Goal: Task Accomplishment & Management: Complete application form

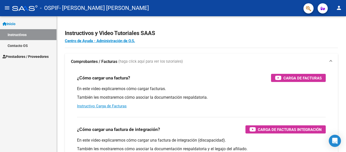
click at [336, 7] on button "person" at bounding box center [339, 8] width 10 height 10
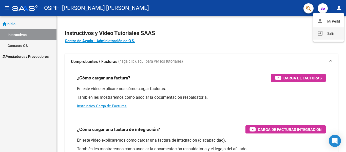
drag, startPoint x: 323, startPoint y: 32, endPoint x: 267, endPoint y: 21, distance: 56.9
click at [323, 32] on button "exit_to_app Salir" at bounding box center [328, 33] width 31 height 12
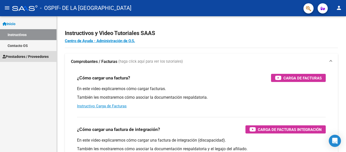
click at [27, 52] on link "Prestadores / Proveedores" at bounding box center [28, 56] width 57 height 11
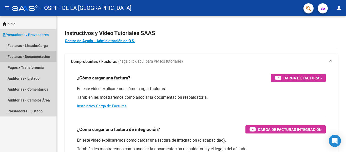
click at [28, 69] on mat-nav-list "Facturas - Listado/Carga Facturas - Documentación Pagos x Transferencia Auditor…" at bounding box center [28, 78] width 57 height 76
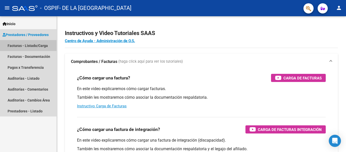
click at [27, 46] on link "Facturas - Listado/Carga" at bounding box center [28, 45] width 57 height 11
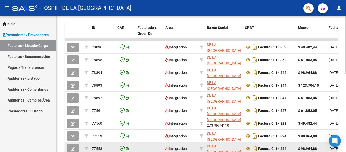
scroll to position [135, 0]
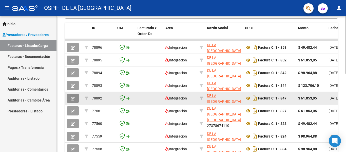
click at [71, 97] on button "button" at bounding box center [73, 98] width 12 height 9
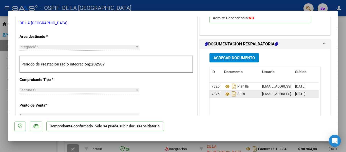
scroll to position [187, 0]
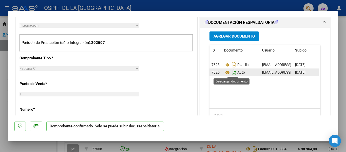
click at [233, 73] on icon "Descargar documento" at bounding box center [234, 72] width 7 height 8
drag, startPoint x: 0, startPoint y: 117, endPoint x: 9, endPoint y: 111, distance: 11.1
click at [0, 117] on div at bounding box center [173, 76] width 346 height 152
type input "$ 0,00"
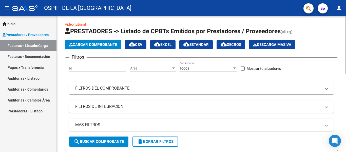
scroll to position [0, 0]
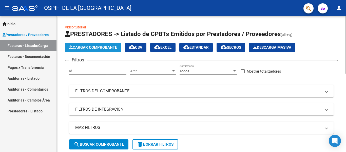
click at [105, 49] on span "Cargar Comprobante" at bounding box center [93, 47] width 48 height 5
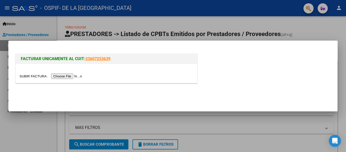
click at [78, 74] on input "file" at bounding box center [52, 76] width 64 height 5
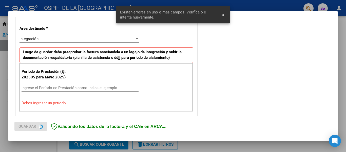
scroll to position [118, 0]
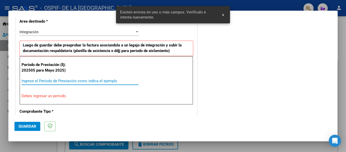
click at [117, 80] on input "Ingrese el Período de Prestación como indica el ejemplo" at bounding box center [80, 81] width 117 height 5
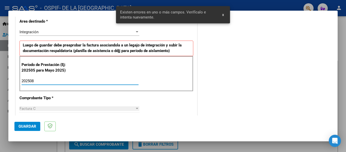
type input "202508"
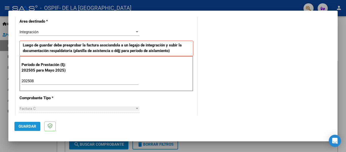
click at [33, 124] on button "Guardar" at bounding box center [27, 126] width 26 height 9
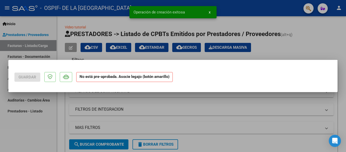
scroll to position [0, 0]
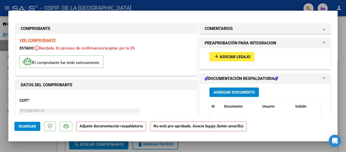
click at [221, 53] on button "add Asociar Legajo" at bounding box center [232, 56] width 45 height 9
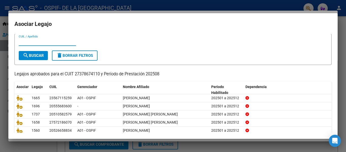
scroll to position [35, 0]
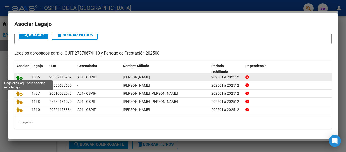
click at [18, 76] on icon at bounding box center [19, 77] width 6 height 6
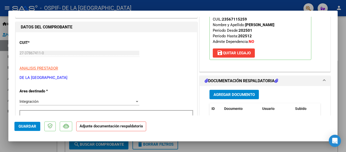
scroll to position [76, 0]
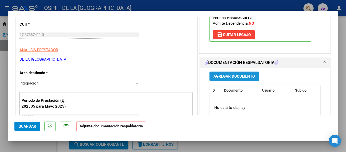
click at [230, 78] on span "Agregar Documento" at bounding box center [234, 76] width 41 height 5
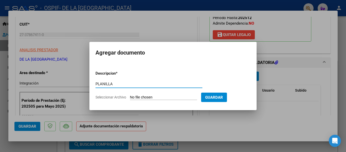
type input "PLANILLA"
click at [170, 95] on input "Seleccionar Archivo" at bounding box center [163, 97] width 67 height 5
type input "C:\fakepath\JOAQUIN RECHE AGOSTO 25 07-Sep-2025 19-09-13.pdf"
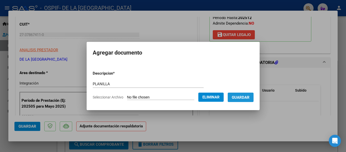
click at [247, 98] on span "Guardar" at bounding box center [241, 97] width 18 height 5
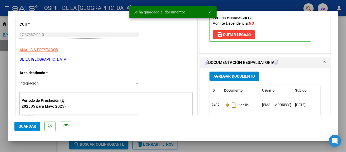
click at [272, 77] on div "Agregar Documento" at bounding box center [265, 76] width 111 height 9
click at [249, 114] on datatable-body "74979 Planilla carolina.delasierra@hotmail.com - Carolina De la sierra 10/09/20…" at bounding box center [264, 124] width 109 height 47
click at [238, 82] on div "Agregar Documento ID Documento Usuario Subido Acción 74979 Planilla carolina.de…" at bounding box center [265, 118] width 119 height 101
click at [239, 77] on span "Agregar Documento" at bounding box center [234, 76] width 41 height 5
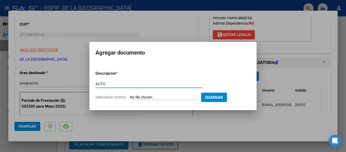
type input "AUTO"
click at [156, 96] on input "Seleccionar Archivo" at bounding box center [163, 97] width 67 height 5
type input "C:\fakepath\27378674110-FACTURA_C-1-847-ANEXO-AUTO.pdf"
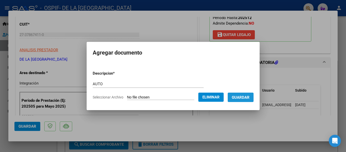
click at [242, 97] on span "Guardar" at bounding box center [241, 97] width 18 height 5
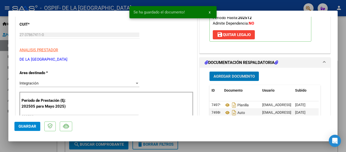
click at [33, 123] on button "Guardar" at bounding box center [27, 126] width 26 height 9
click at [14, 144] on div at bounding box center [173, 76] width 346 height 152
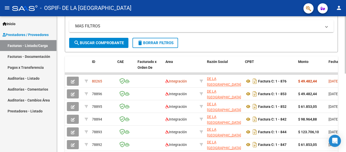
scroll to position [127, 0]
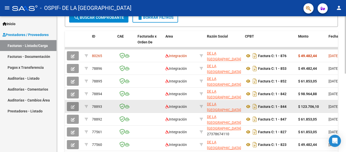
click at [67, 106] on button "button" at bounding box center [73, 106] width 12 height 9
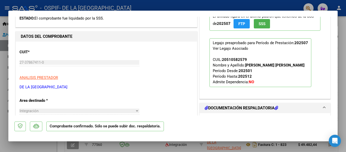
scroll to position [152, 0]
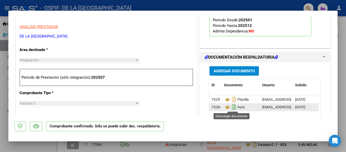
click at [231, 105] on icon "Descargar documento" at bounding box center [234, 107] width 7 height 8
drag, startPoint x: 0, startPoint y: 99, endPoint x: 10, endPoint y: 76, distance: 25.3
click at [0, 98] on div at bounding box center [173, 76] width 346 height 152
type input "$ 0,00"
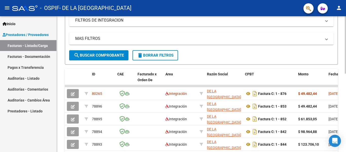
scroll to position [25, 0]
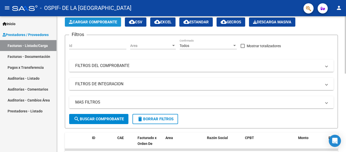
click at [100, 22] on span "Cargar Comprobante" at bounding box center [93, 22] width 48 height 5
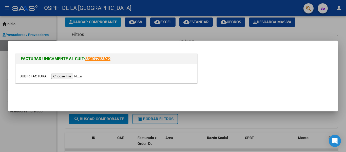
click at [79, 78] on input "file" at bounding box center [52, 76] width 64 height 5
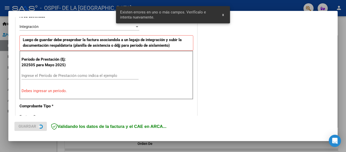
scroll to position [127, 0]
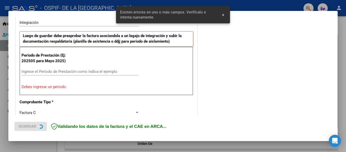
click at [108, 70] on input "Ingrese el Período de Prestación como indica el ejemplo" at bounding box center [80, 71] width 117 height 5
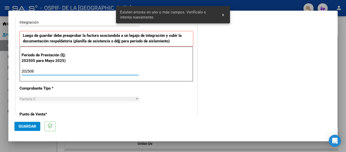
type input "202508"
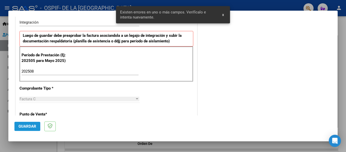
click at [32, 125] on span "Guardar" at bounding box center [28, 126] width 18 height 5
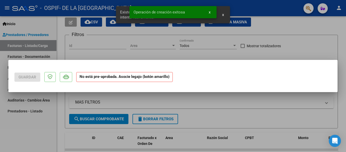
scroll to position [0, 0]
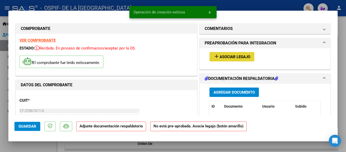
click at [236, 57] on span "Asociar Legajo" at bounding box center [235, 57] width 31 height 5
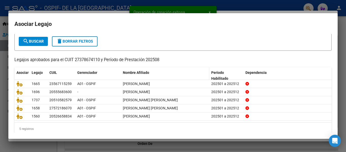
scroll to position [35, 0]
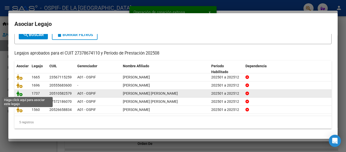
click at [18, 93] on icon at bounding box center [19, 94] width 6 height 6
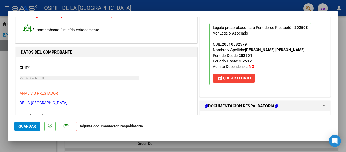
scroll to position [76, 0]
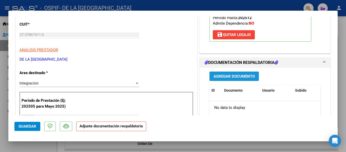
click at [223, 74] on span "Agregar Documento" at bounding box center [234, 76] width 41 height 5
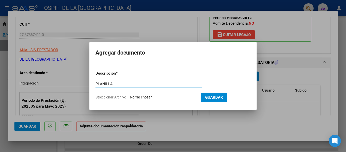
type input "PLANILLA"
click at [172, 98] on input "Seleccionar Archivo" at bounding box center [163, 97] width 67 height 5
type input "C:\fakepath\BENJAMIN CARRIZO AGOSTO 25 07-Sep-2025 19-04-17.pdf"
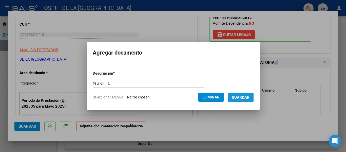
click at [234, 98] on button "Guardar" at bounding box center [241, 97] width 26 height 9
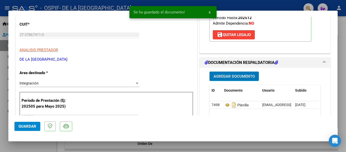
click at [249, 113] on datatable-body "74981 Planilla carolina.delasierra@hotmail.com - Carolina De la sierra 10/09/20…" at bounding box center [264, 124] width 109 height 47
click at [242, 91] on div "Documento" at bounding box center [241, 91] width 34 height 6
click at [244, 76] on span "Agregar Documento" at bounding box center [234, 76] width 41 height 5
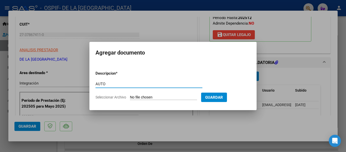
type input "AUTO"
click at [174, 96] on input "Seleccionar Archivo" at bounding box center [163, 97] width 67 height 5
type input "C:\fakepath\27378674110-FACTURA_C-1-844-ANEXO-AUTO.png"
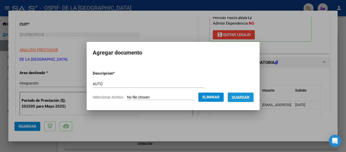
click at [240, 97] on span "Guardar" at bounding box center [241, 97] width 18 height 5
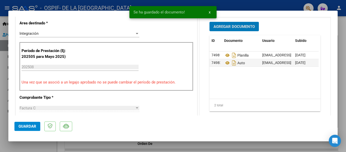
scroll to position [127, 0]
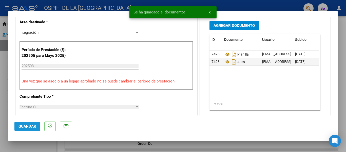
click at [33, 123] on button "Guardar" at bounding box center [27, 126] width 26 height 9
click at [0, 111] on div at bounding box center [173, 76] width 346 height 152
type input "$ 0,00"
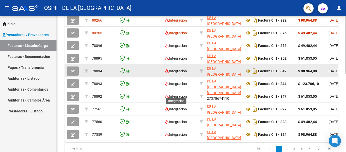
scroll to position [178, 0]
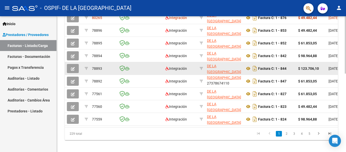
click at [71, 66] on span "button" at bounding box center [73, 68] width 4 height 5
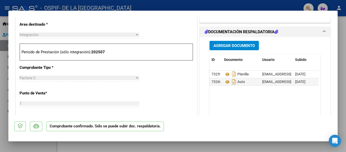
click at [190, 143] on div at bounding box center [173, 76] width 346 height 152
type input "$ 0,00"
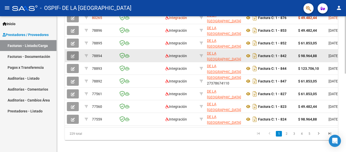
click at [70, 55] on button "button" at bounding box center [73, 55] width 12 height 9
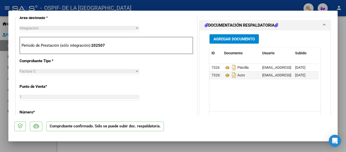
scroll to position [203, 0]
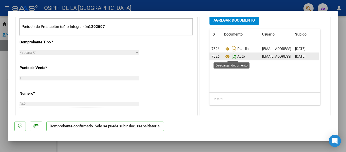
click at [232, 58] on icon "Descargar documento" at bounding box center [234, 56] width 7 height 8
click at [0, 127] on div at bounding box center [173, 76] width 346 height 152
type input "$ 0,00"
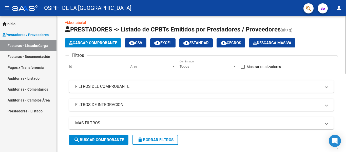
scroll to position [0, 0]
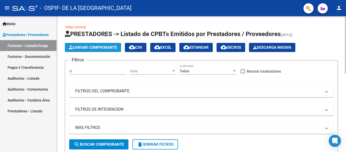
click at [111, 48] on span "Cargar Comprobante" at bounding box center [93, 47] width 48 height 5
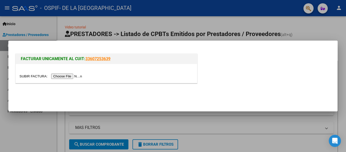
click at [84, 74] on input "file" at bounding box center [52, 76] width 64 height 5
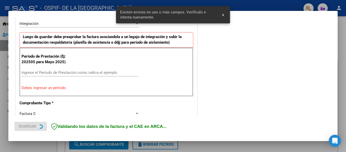
scroll to position [127, 0]
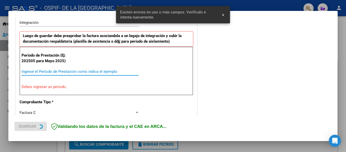
click at [128, 72] on input "Ingrese el Período de Prestación como indica el ejemplo" at bounding box center [80, 71] width 117 height 5
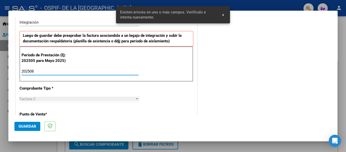
type input "202508"
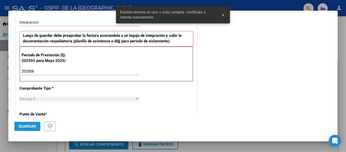
click at [24, 128] on span "Guardar" at bounding box center [28, 126] width 18 height 5
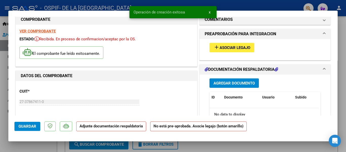
scroll to position [25, 0]
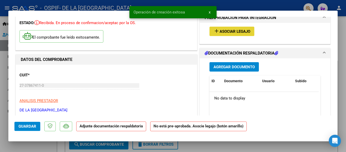
click at [222, 30] on span "Asociar Legajo" at bounding box center [235, 31] width 31 height 5
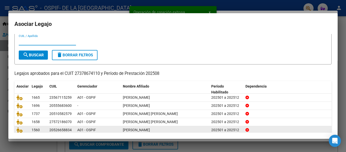
scroll to position [35, 0]
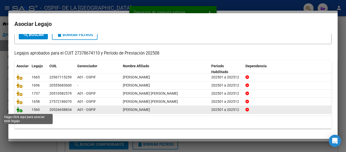
click at [19, 110] on icon at bounding box center [19, 110] width 6 height 6
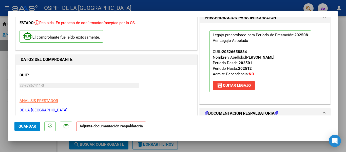
scroll to position [101, 0]
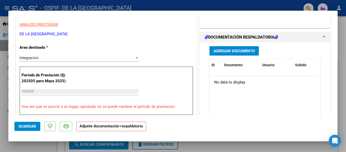
click at [251, 50] on span "Agregar Documento" at bounding box center [234, 51] width 41 height 5
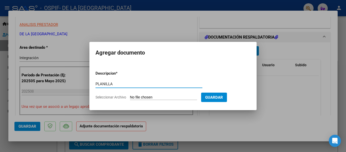
type input "PLANILLA"
click at [167, 97] on input "Seleccionar Archivo" at bounding box center [163, 97] width 67 height 5
type input "C:\fakepath\BRUNO GÓMEZ CELIS AGOSTO 25 07-Sep-2025 19-13-12.pdf"
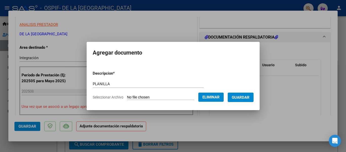
click at [250, 96] on span "Guardar" at bounding box center [241, 97] width 18 height 5
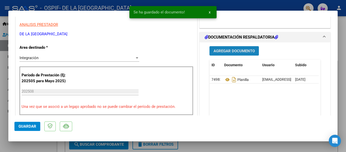
click at [239, 55] on button "Agregar Documento" at bounding box center [234, 50] width 49 height 9
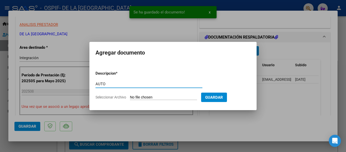
type input "AUTO"
click at [168, 96] on input "Seleccionar Archivo" at bounding box center [163, 97] width 67 height 5
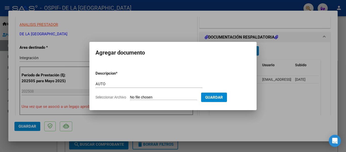
type input "C:\fakepath\27378674110-FACTURA_C-1-842-ANEXO-AUTO.png"
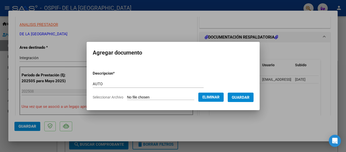
click at [238, 98] on span "Guardar" at bounding box center [241, 97] width 18 height 5
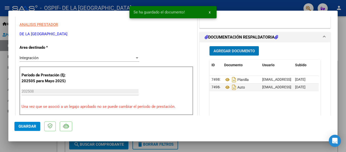
click at [36, 124] on span "Guardar" at bounding box center [28, 126] width 18 height 5
click at [0, 124] on div at bounding box center [173, 76] width 346 height 152
type input "$ 0,00"
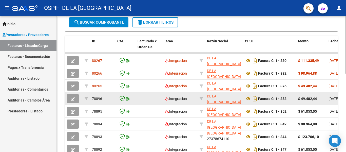
scroll to position [152, 0]
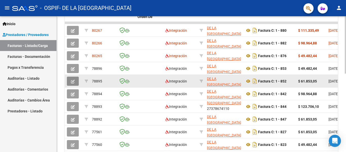
click at [76, 80] on button "button" at bounding box center [73, 81] width 12 height 9
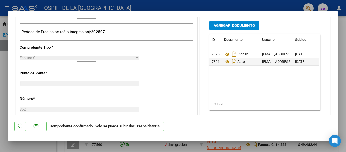
scroll to position [203, 0]
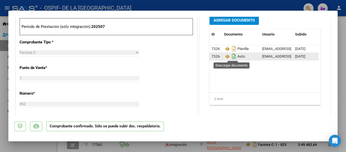
click at [231, 56] on icon "Descargar documento" at bounding box center [234, 56] width 7 height 8
click at [0, 114] on div at bounding box center [173, 76] width 346 height 152
type input "$ 0,00"
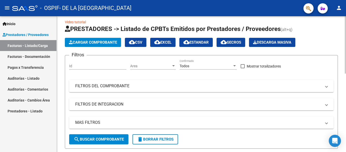
scroll to position [0, 0]
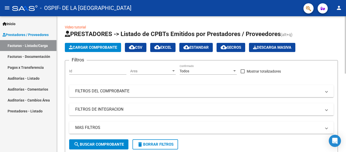
click at [102, 45] on span "Cargar Comprobante" at bounding box center [93, 47] width 48 height 5
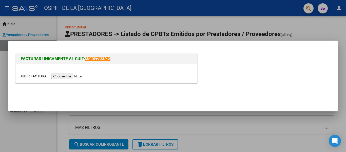
drag, startPoint x: 82, startPoint y: 73, endPoint x: 81, endPoint y: 77, distance: 3.9
click at [81, 76] on div at bounding box center [107, 73] width 182 height 19
click at [81, 77] on input "file" at bounding box center [52, 76] width 64 height 5
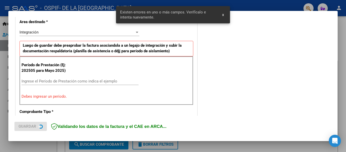
scroll to position [168, 0]
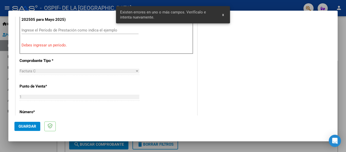
click at [104, 29] on input "Ingrese el Período de Prestación como indica el ejemplo" at bounding box center [80, 30] width 117 height 5
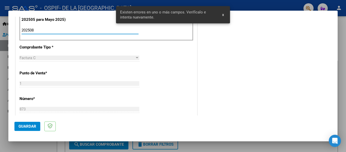
type input "202508"
click at [35, 126] on span "Guardar" at bounding box center [28, 126] width 18 height 5
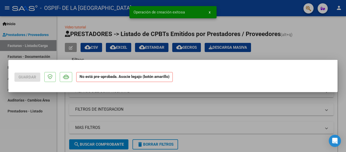
scroll to position [0, 0]
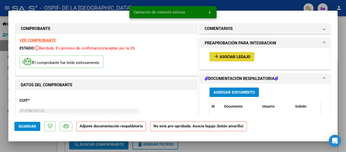
click at [236, 56] on span "Asociar Legajo" at bounding box center [235, 57] width 31 height 5
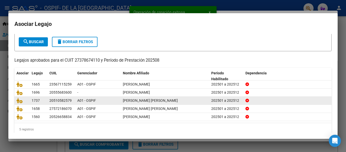
scroll to position [35, 0]
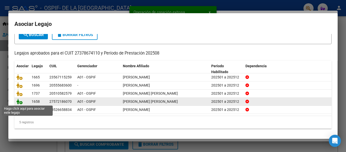
click at [18, 102] on icon at bounding box center [19, 102] width 6 height 6
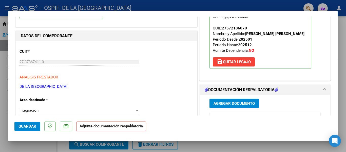
scroll to position [51, 0]
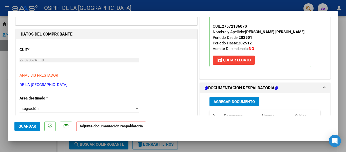
click at [229, 100] on span "Agregar Documento" at bounding box center [234, 101] width 41 height 5
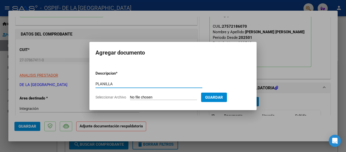
type input "PLANILLA"
click at [173, 99] on input "Seleccionar Archivo" at bounding box center [163, 97] width 67 height 5
type input "C:\fakepath\MARIA LUZ QUISPE AGOSTO 25 07-Sep-2025 19-08-51.pdf"
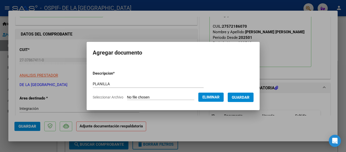
click at [248, 98] on span "Guardar" at bounding box center [241, 97] width 18 height 5
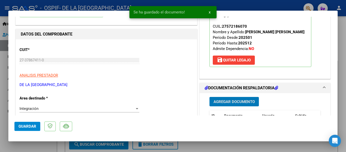
click at [238, 102] on span "Agregar Documento" at bounding box center [234, 101] width 41 height 5
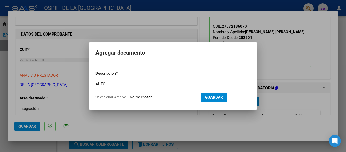
type input "AUTO"
click at [178, 100] on form "Descripcion * AUTO Escriba aquí una descripcion Seleccionar Archivo Guardar" at bounding box center [173, 85] width 155 height 37
click at [177, 100] on form "Descripcion * AUTO Escriba aquí una descripcion Seleccionar Archivo Guardar" at bounding box center [173, 85] width 155 height 37
click at [152, 99] on input "Seleccionar Archivo" at bounding box center [163, 97] width 67 height 5
type input "C:\fakepath\27378674110-FACTURA_C-1-852-ANEXO-AUTO.png"
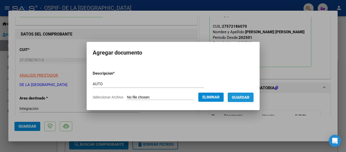
click at [242, 99] on span "Guardar" at bounding box center [241, 97] width 18 height 5
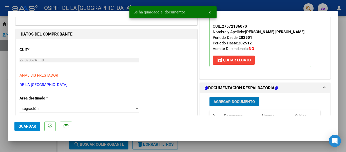
click at [38, 128] on button "Guardar" at bounding box center [27, 126] width 26 height 9
click at [0, 111] on div at bounding box center [173, 76] width 346 height 152
type input "$ 0,00"
